Goal: Transaction & Acquisition: Purchase product/service

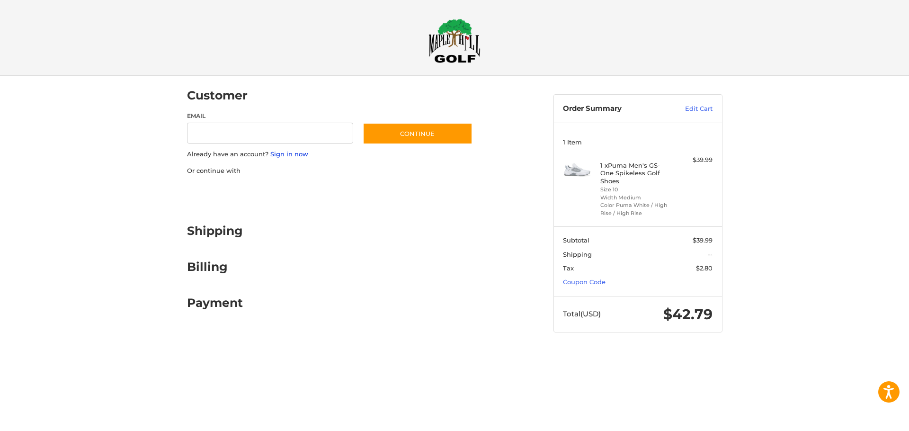
click at [283, 155] on link "Sign in now" at bounding box center [289, 154] width 38 height 8
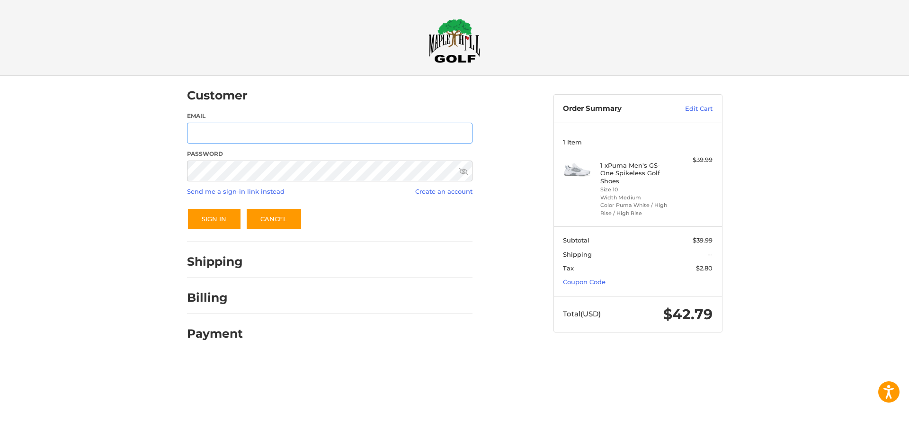
click at [250, 135] on input "Email" at bounding box center [329, 133] width 285 height 21
type input "**********"
click at [464, 174] on icon at bounding box center [463, 171] width 9 height 9
click at [223, 219] on button "Sign In" at bounding box center [214, 219] width 54 height 22
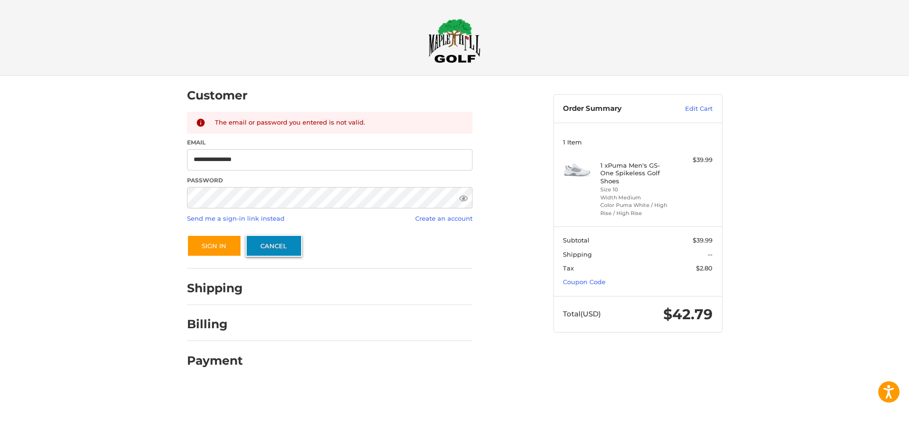
click at [254, 242] on link "Cancel" at bounding box center [274, 246] width 56 height 22
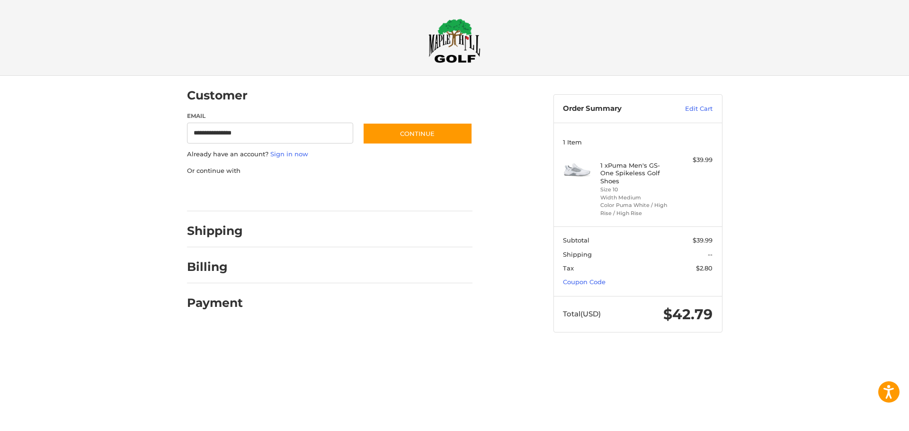
click at [249, 234] on div "Shipping" at bounding box center [329, 231] width 285 height 32
click at [205, 235] on h2 "Shipping" at bounding box center [215, 230] width 56 height 15
click at [211, 265] on h2 "Billing" at bounding box center [214, 266] width 55 height 15
click at [294, 158] on p "Already have an account? Sign in now" at bounding box center [329, 154] width 285 height 9
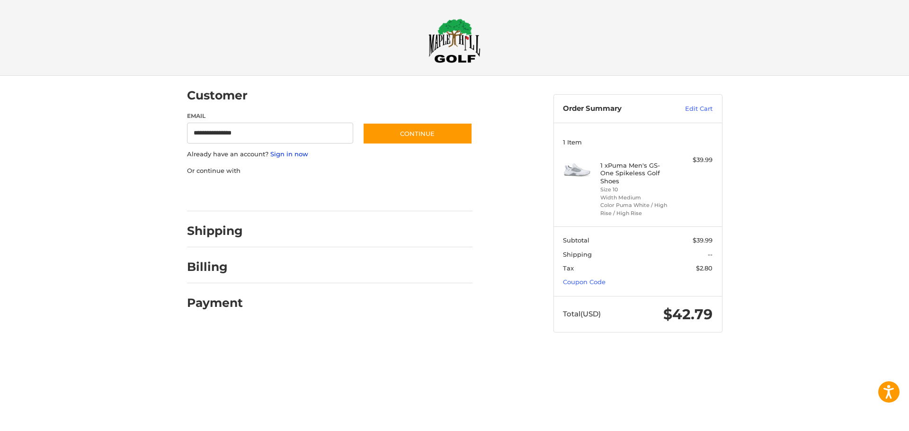
click at [288, 152] on link "Sign in now" at bounding box center [289, 154] width 38 height 8
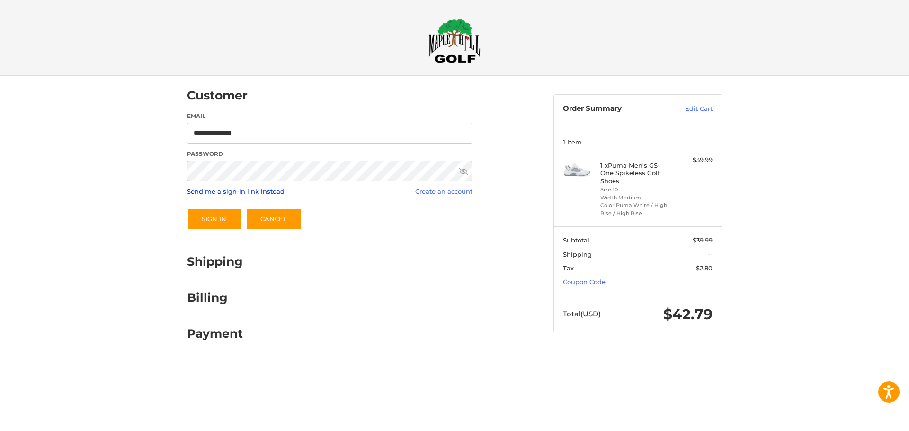
click at [216, 194] on link "Send me a sign-in link instead" at bounding box center [236, 191] width 98 height 8
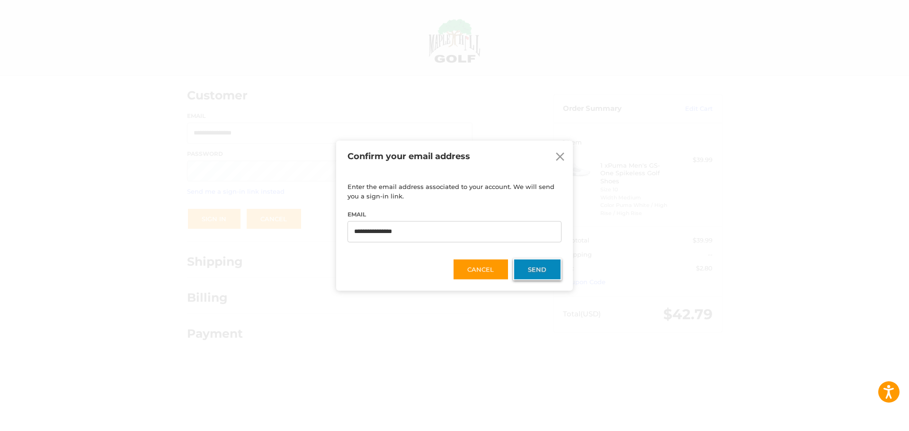
click at [538, 277] on button "Send" at bounding box center [537, 269] width 48 height 22
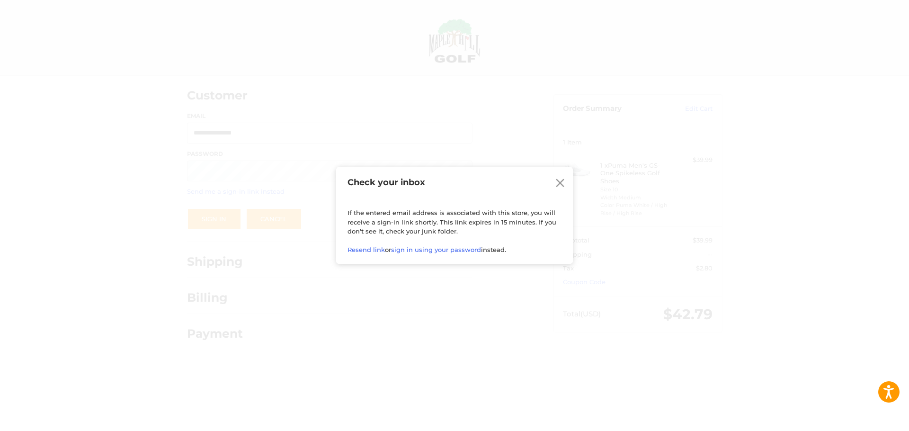
click at [558, 182] on icon at bounding box center [560, 183] width 9 height 9
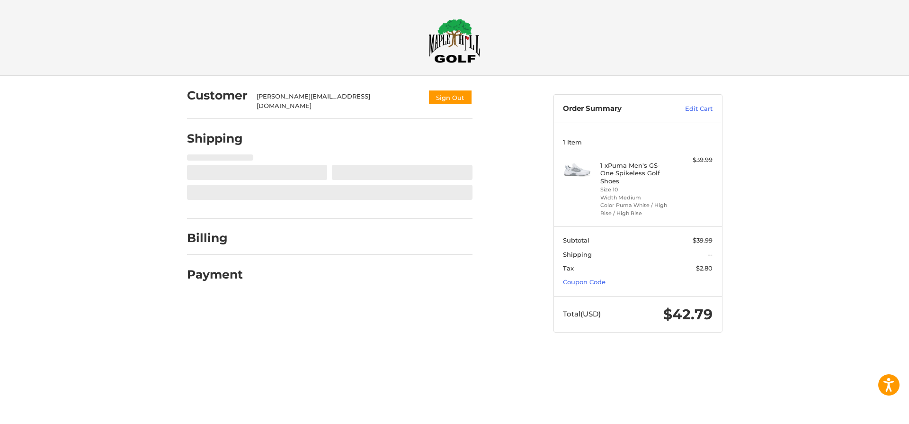
select select "**"
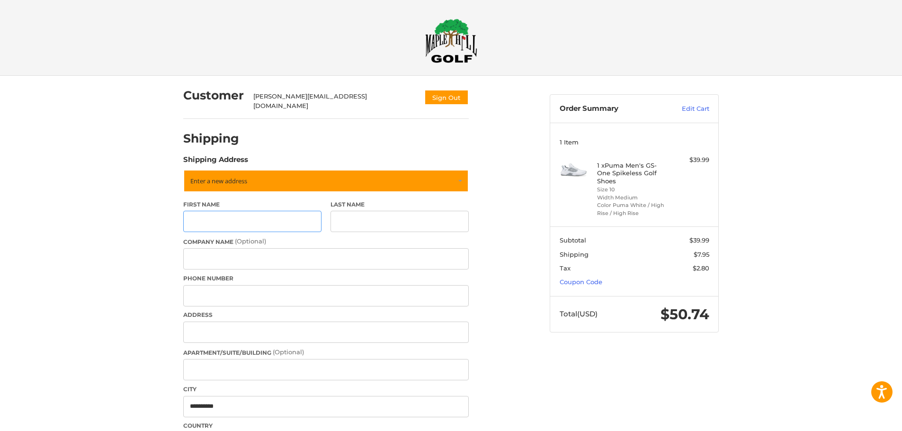
scroll to position [27, 0]
